Goal: Task Accomplishment & Management: Complete application form

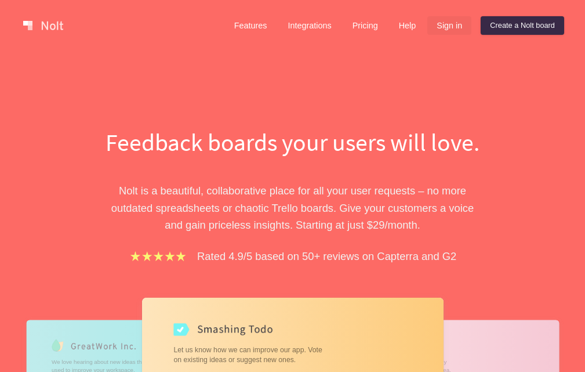
click at [448, 26] on link "Sign in" at bounding box center [449, 25] width 44 height 19
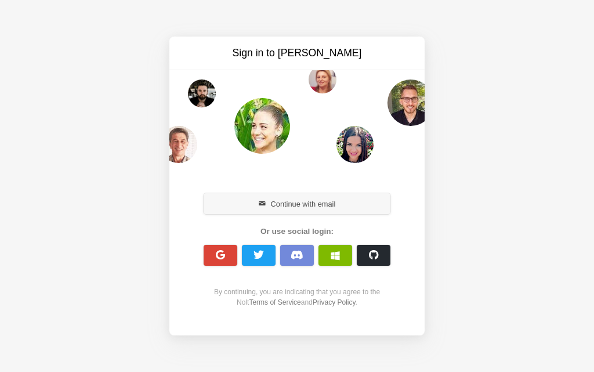
click at [274, 204] on button "Continue with email" at bounding box center [296, 203] width 187 height 21
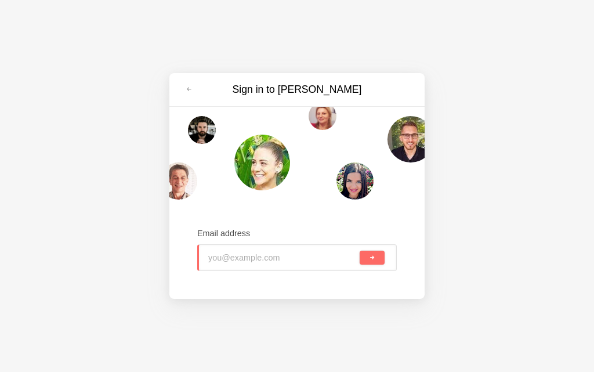
type input "eea13264@toaik.com"
click at [374, 256] on span "submit" at bounding box center [372, 257] width 6 height 6
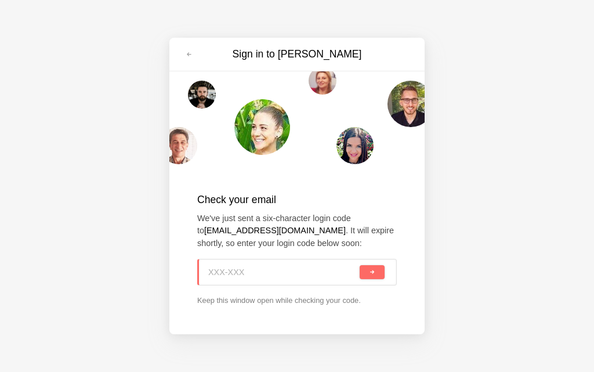
paste input "F6F-Y0A"
type input "F6F-Y0A"
click at [381, 271] on button "submit" at bounding box center [371, 272] width 25 height 14
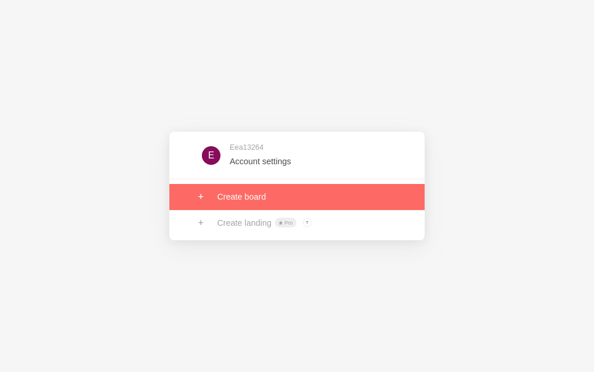
click at [263, 195] on link at bounding box center [296, 197] width 255 height 26
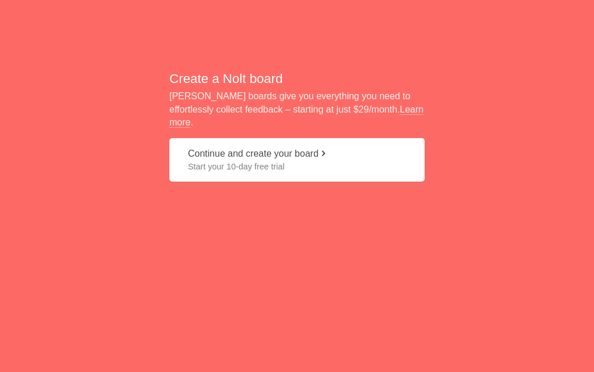
click at [260, 163] on span "Start your 10-day free trial" at bounding box center [297, 167] width 218 height 12
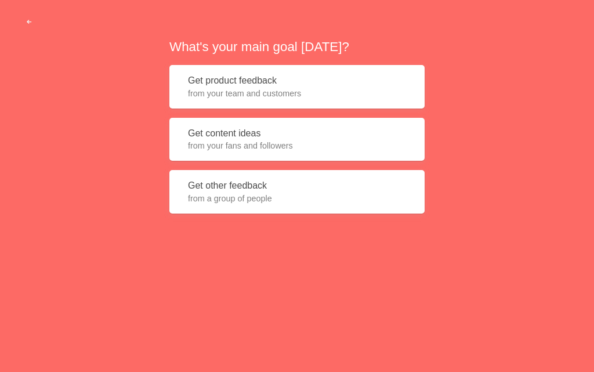
click at [254, 159] on button "Get content ideas from your fans and followers" at bounding box center [296, 139] width 255 height 43
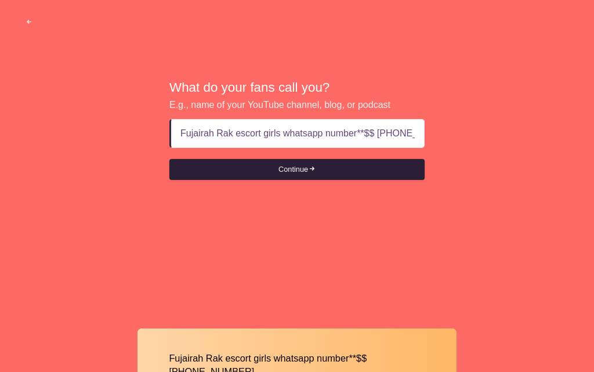
scroll to position [0, 28]
click at [283, 176] on button "Continue" at bounding box center [296, 169] width 255 height 21
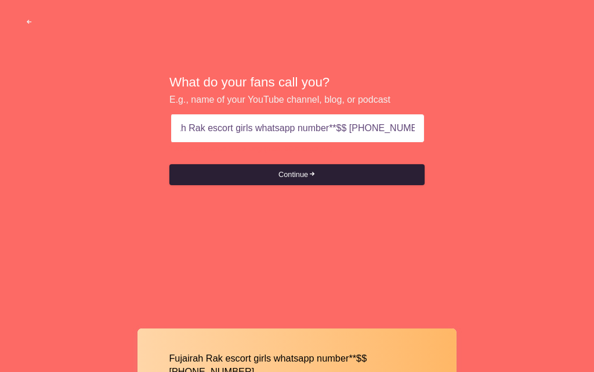
click at [283, 176] on button "Continue" at bounding box center [296, 174] width 255 height 21
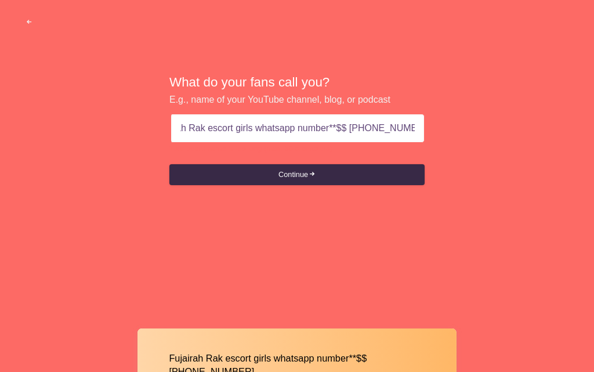
click at [342, 129] on input "Fujairah Rak escort girls whatsapp number**$$ +971569636398" at bounding box center [297, 128] width 234 height 28
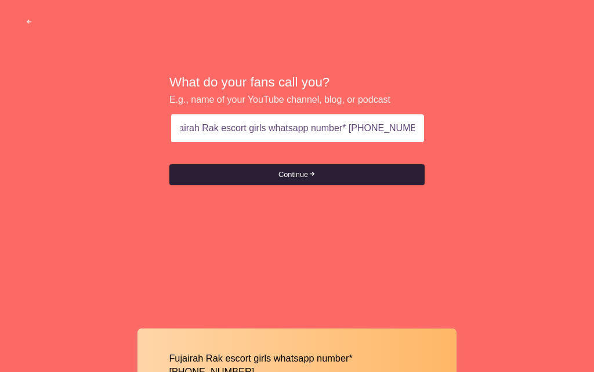
click at [310, 168] on button "Continue" at bounding box center [296, 174] width 255 height 21
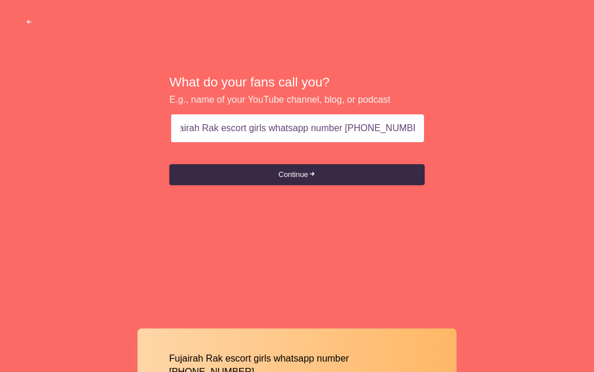
scroll to position [0, 10]
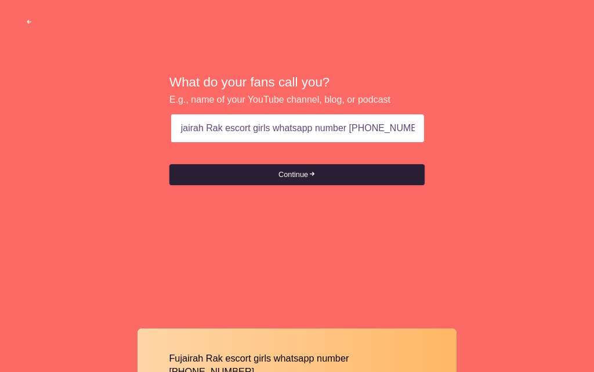
click at [309, 169] on button "Continue" at bounding box center [296, 174] width 255 height 21
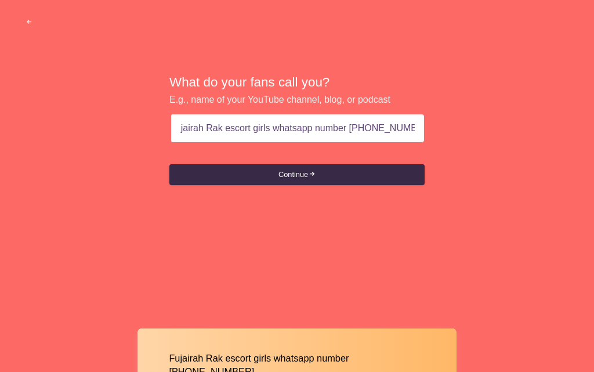
click at [302, 129] on input "Fujairah Rak escort girls whatsapp number +971569636398" at bounding box center [297, 128] width 234 height 28
type input "Fujairah Rak escort whatsapp number +971569636398"
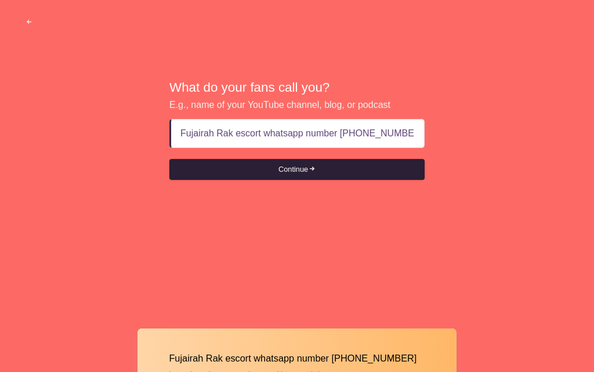
click at [279, 168] on button "Continue" at bounding box center [296, 169] width 255 height 21
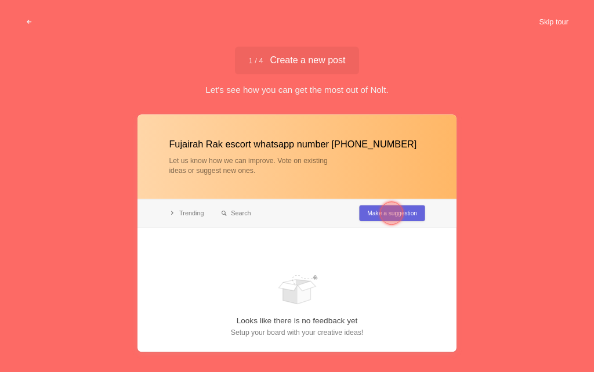
click at [543, 24] on button "Skip tour" at bounding box center [553, 22] width 57 height 21
